Goal: Check status

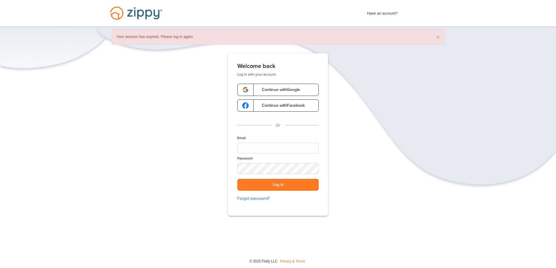
click at [291, 92] on span "Continue with Google" at bounding box center [278, 90] width 44 height 4
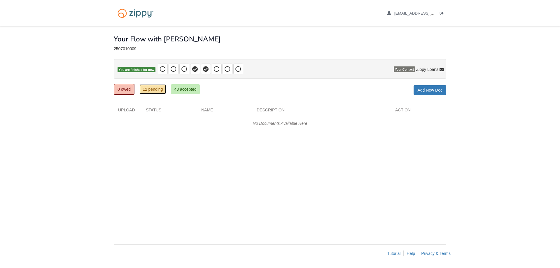
click at [153, 88] on link "12 pending" at bounding box center [153, 89] width 27 height 10
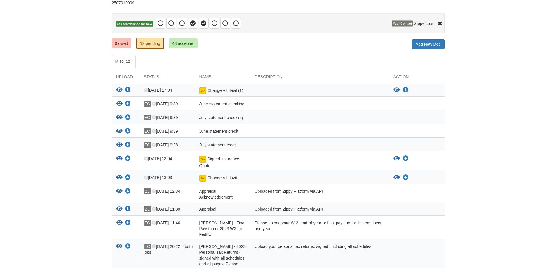
scroll to position [29, 0]
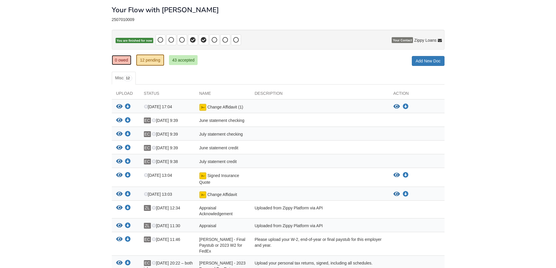
click at [127, 58] on link "0 owed" at bounding box center [122, 60] width 20 height 10
